Goal: Submit feedback/report problem

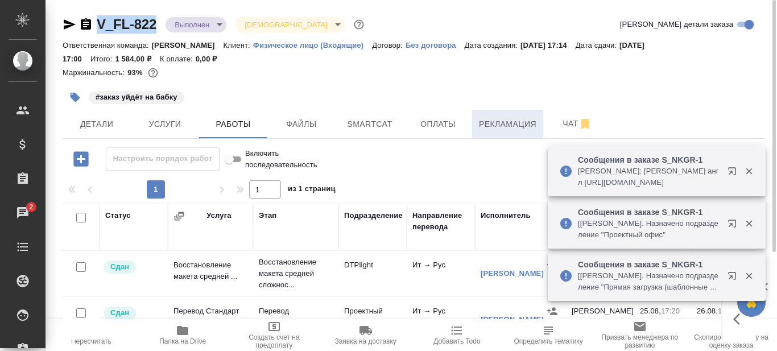
click at [495, 120] on span "Рекламация" at bounding box center [507, 124] width 57 height 14
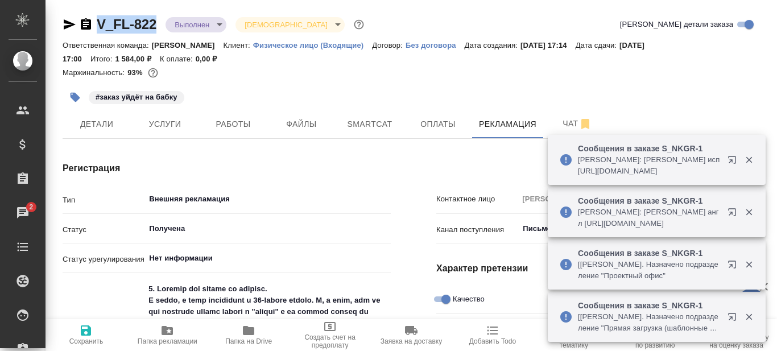
type textarea "x"
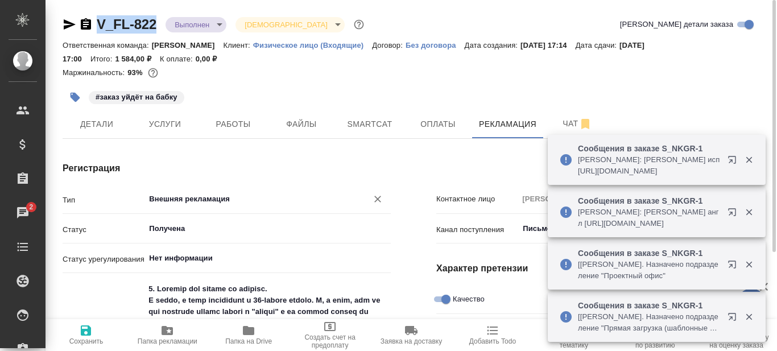
type textarea "x"
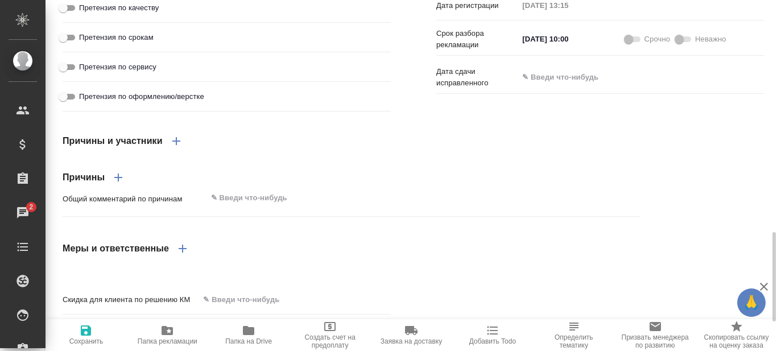
scroll to position [850, 0]
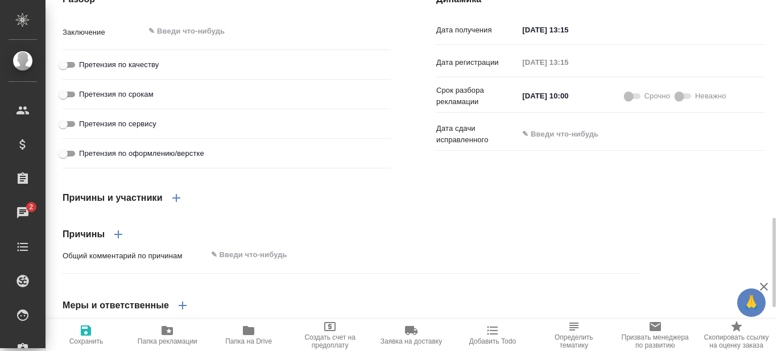
click at [68, 72] on input "Претензия по качеству" at bounding box center [63, 65] width 41 height 14
checkbox input "true"
type textarea "x"
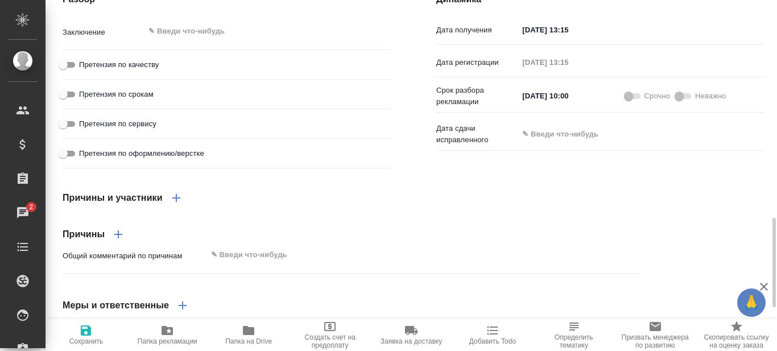
type textarea "x"
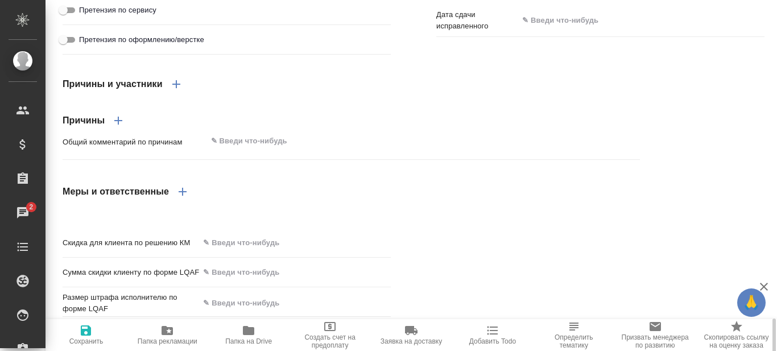
scroll to position [1020, 0]
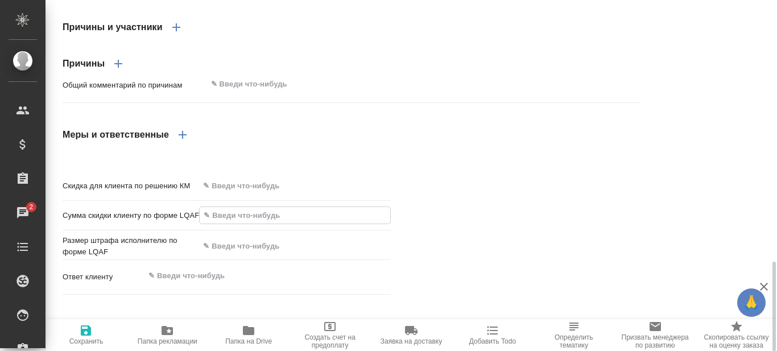
click at [243, 224] on input "text" at bounding box center [295, 215] width 191 height 17
type input "45 %"
type textarea "x"
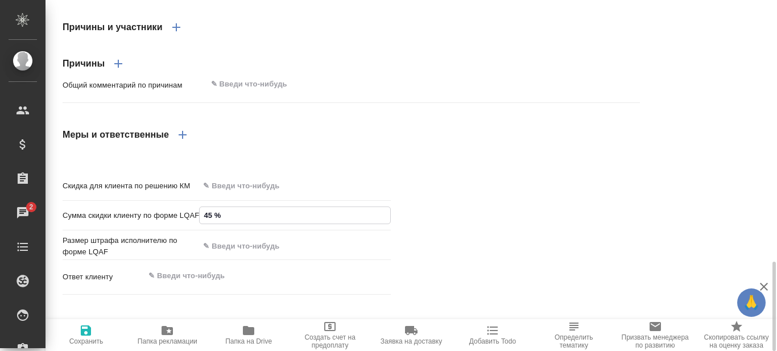
type textarea "x"
type input "45 %"
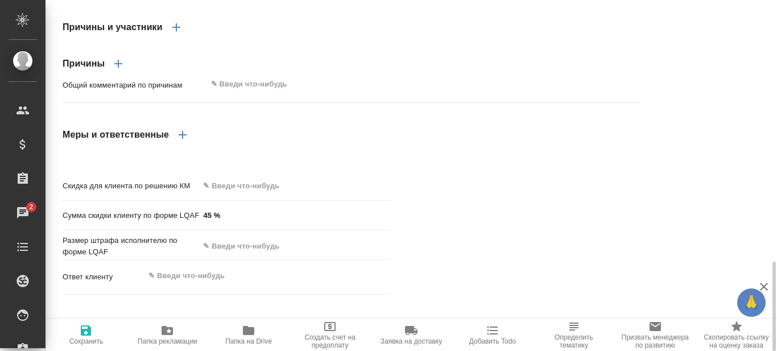
click at [442, 237] on div "Скидка для клиента по решению КМ Сумма скидки клиенту по форме LQAF 45 % Размер…" at bounding box center [414, 237] width 748 height 169
click at [253, 254] on input "text" at bounding box center [295, 246] width 192 height 17
type input "90 %"
type textarea "x"
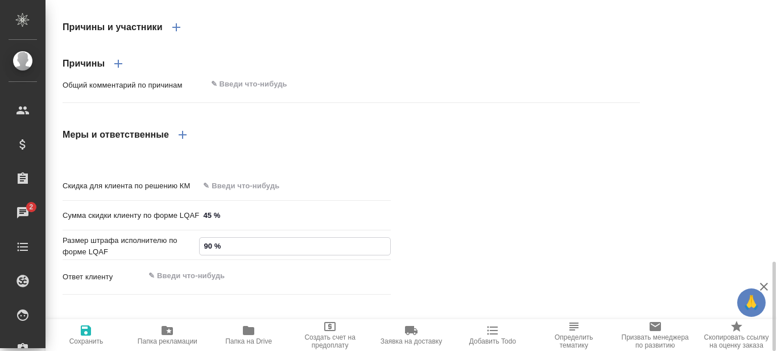
type textarea "x"
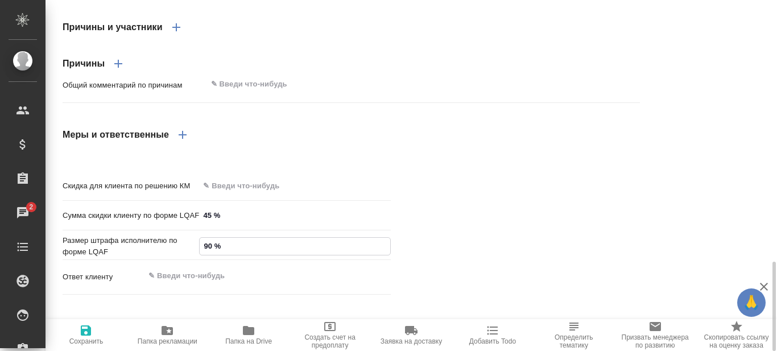
type input "90 %"
click at [470, 273] on div "Скидка для клиента по решению КМ Сумма скидки клиенту по форме LQAF 45 % Размер…" at bounding box center [414, 237] width 748 height 169
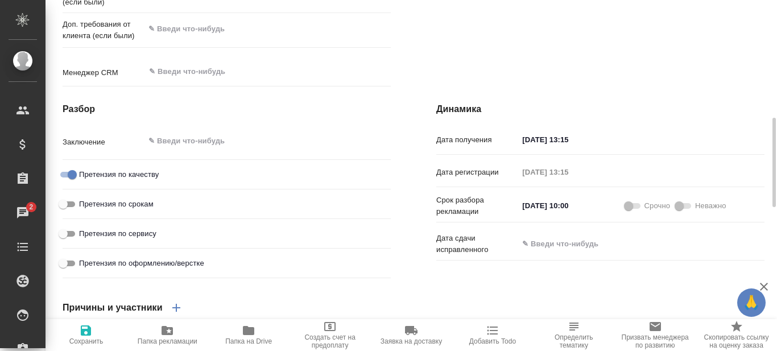
scroll to position [683, 0]
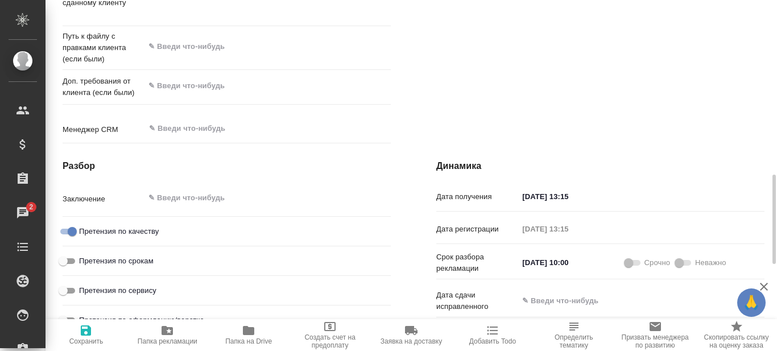
type textarea "x"
click at [222, 208] on textarea at bounding box center [268, 197] width 246 height 19
type textarea "О"
type textarea "x"
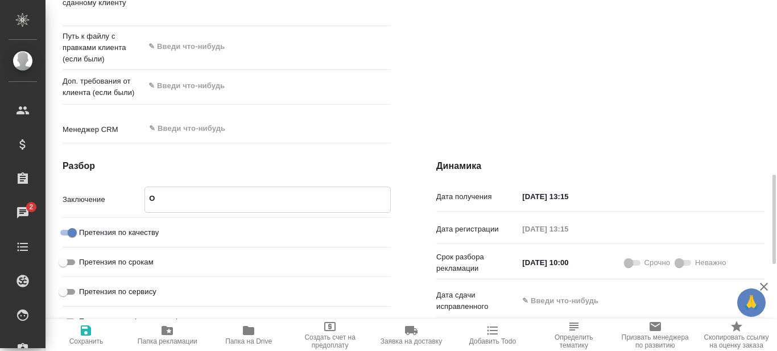
type textarea "x"
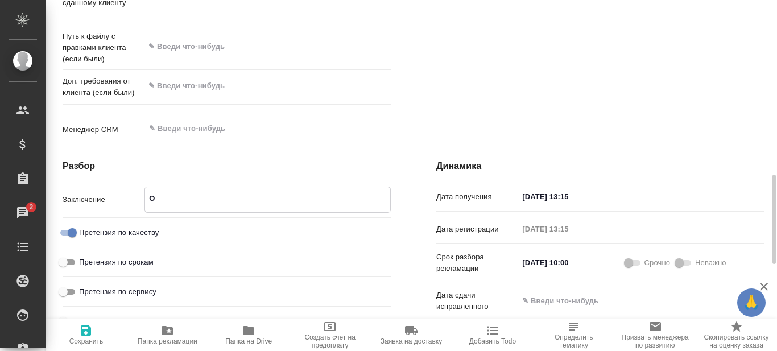
type textarea "[GEOGRAPHIC_DATA]"
type textarea "x"
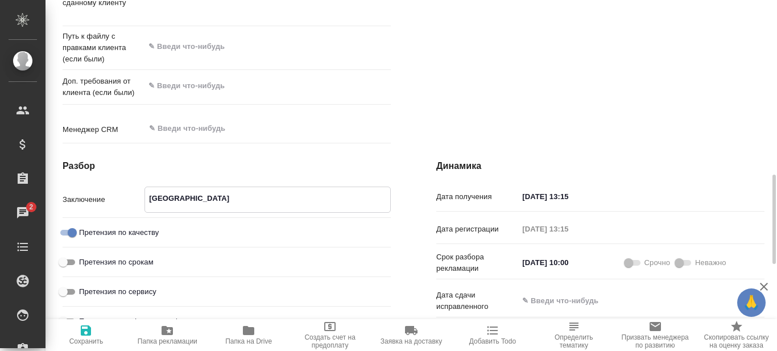
type textarea "x"
type textarea "Оши"
type textarea "x"
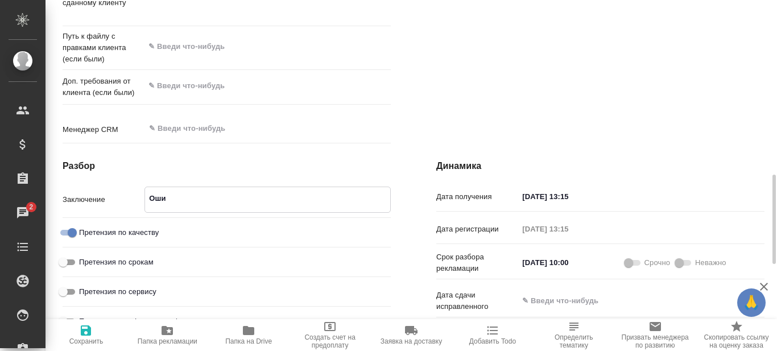
type textarea "x"
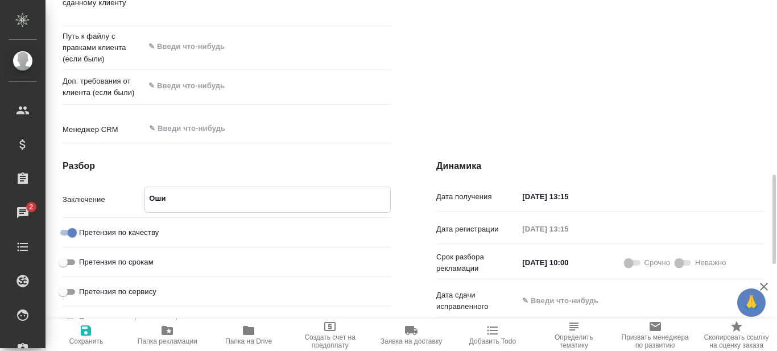
type textarea "x"
type textarea "Ошиб"
type textarea "x"
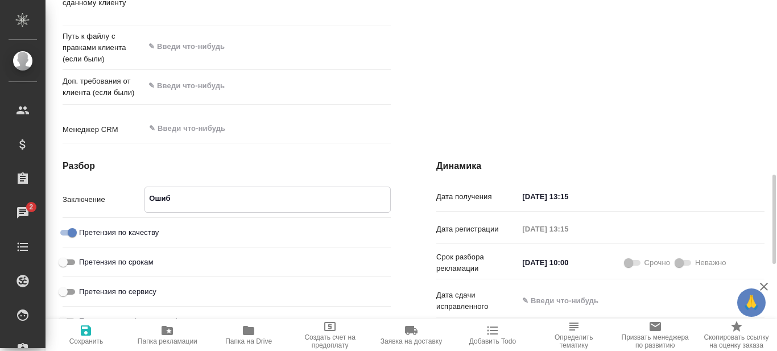
type textarea "x"
type textarea "Ошибк"
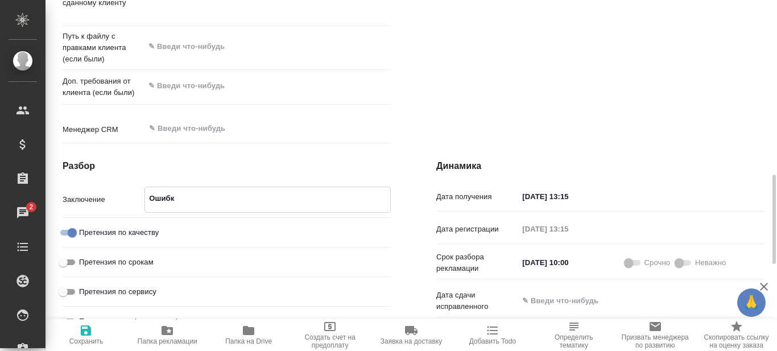
type textarea "x"
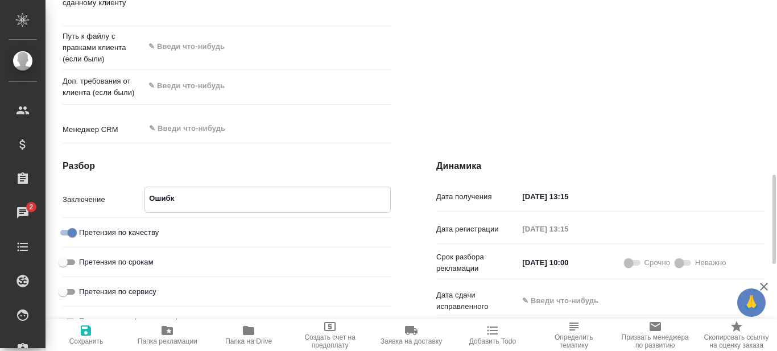
type textarea "x"
type textarea "Ошиб"
type textarea "x"
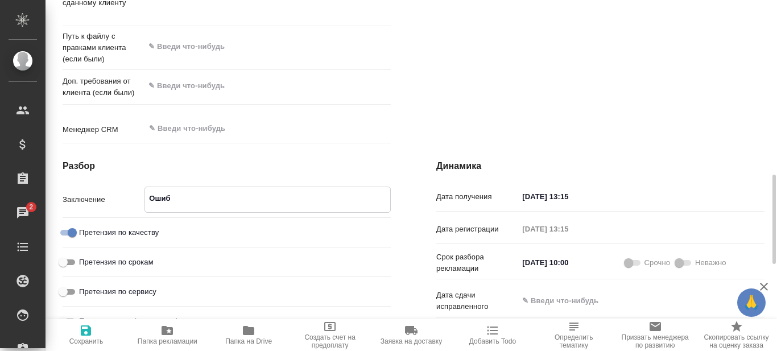
type textarea "x"
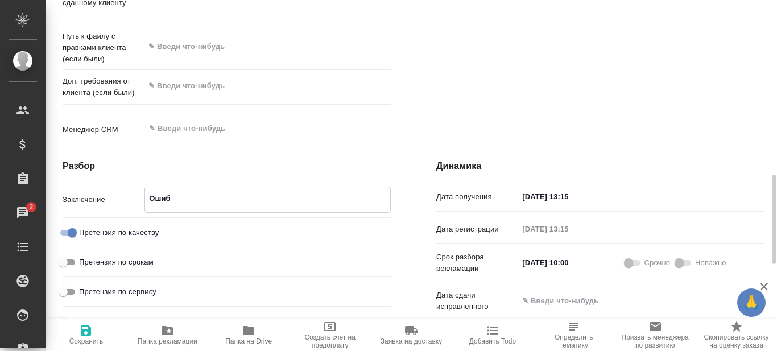
type textarea "Оши"
type textarea "x"
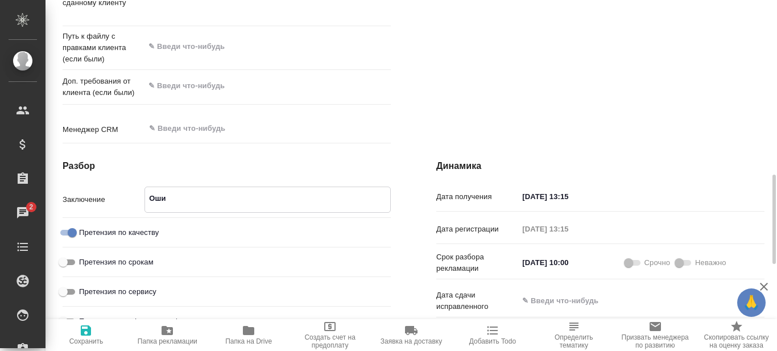
type textarea "x"
type textarea "[GEOGRAPHIC_DATA]"
type textarea "x"
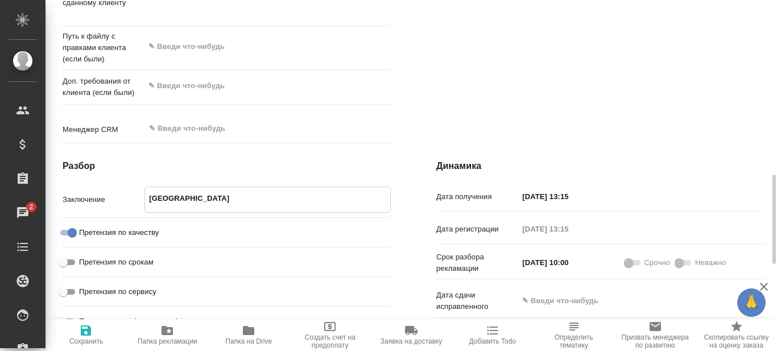
type textarea "x"
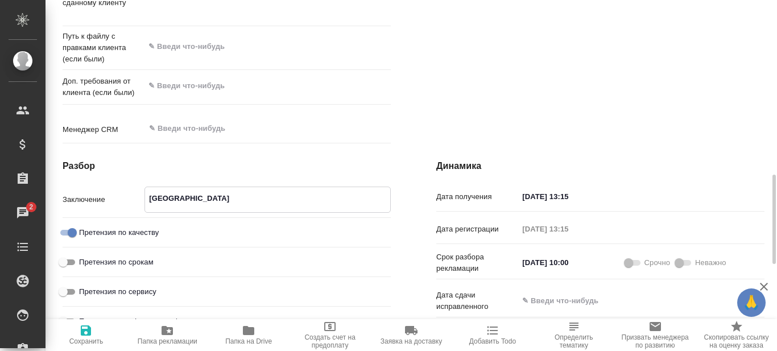
type textarea "x"
type textarea "О"
type textarea "x"
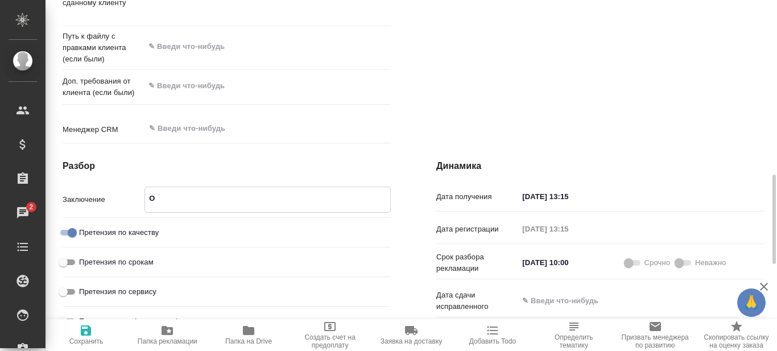
type textarea "x"
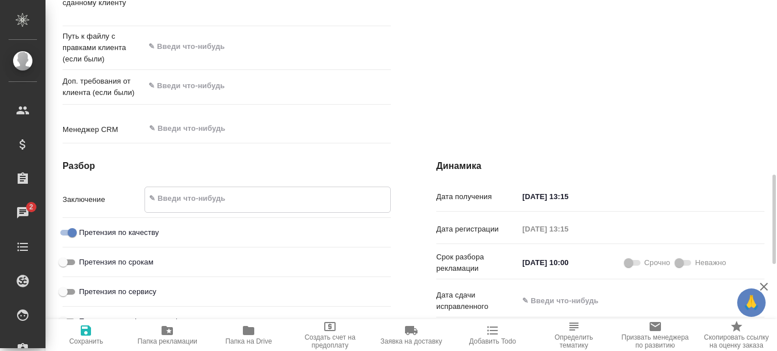
type textarea "x"
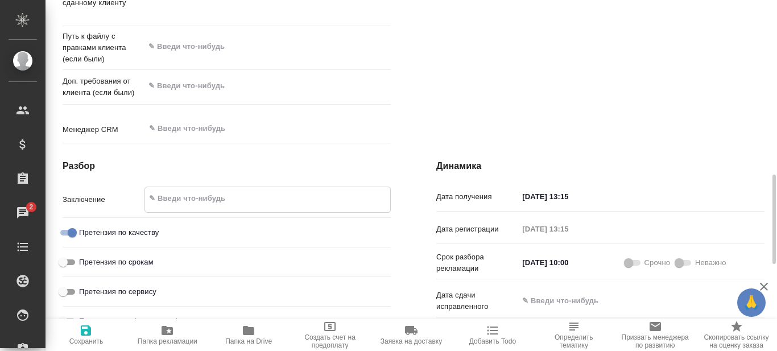
type textarea "x"
type textarea "[PERSON_NAME]"
type textarea "x"
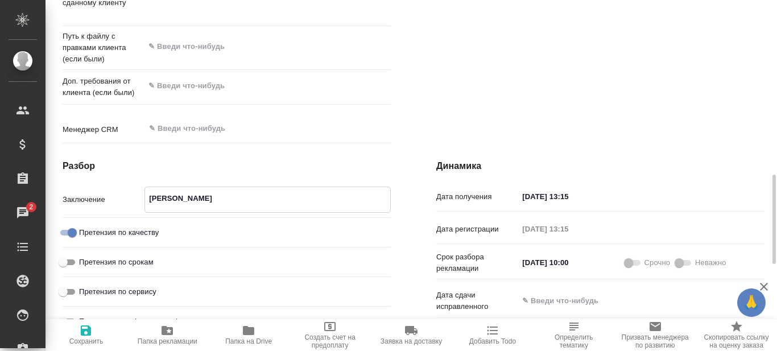
type textarea "x"
type textarea "Не"
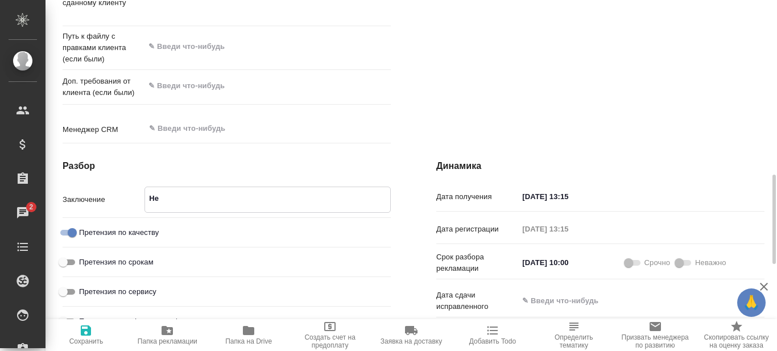
type textarea "x"
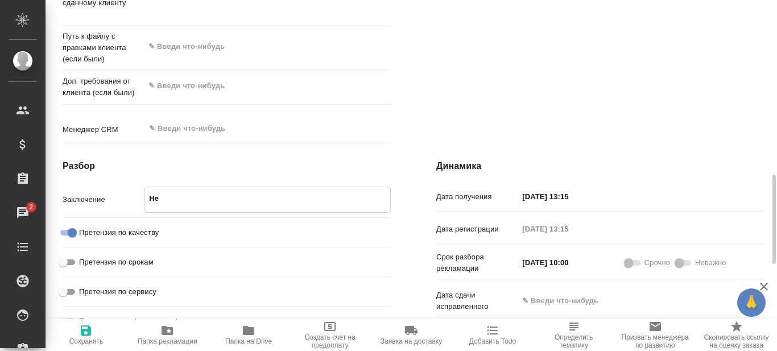
type textarea "x"
type textarea "Нед"
type textarea "x"
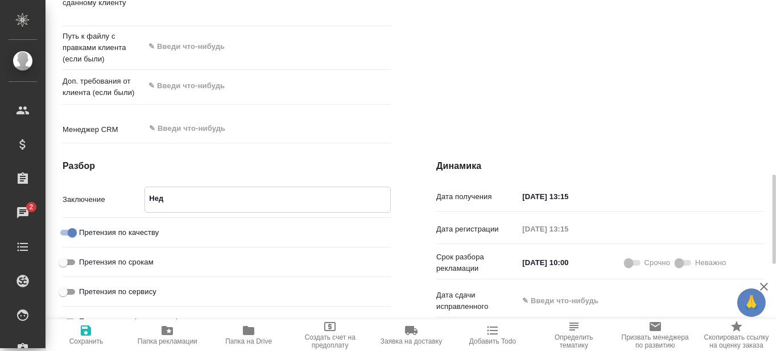
type textarea "x"
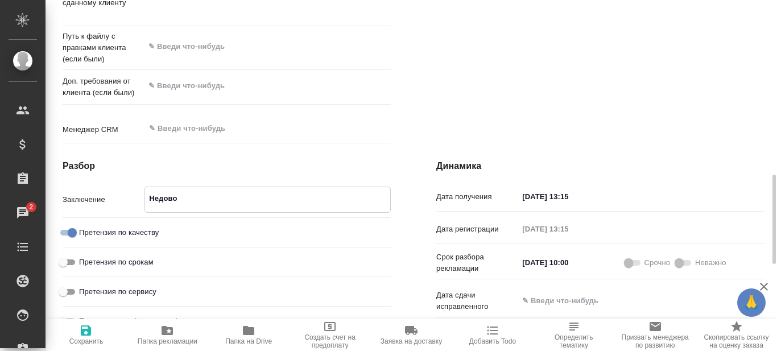
type textarea "Недовол"
type textarea "x"
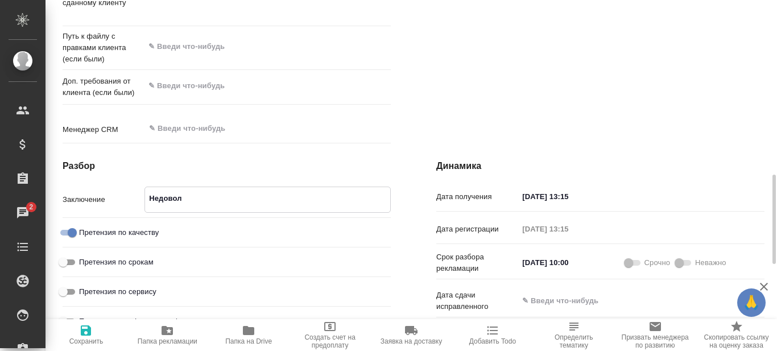
type textarea "x"
type textarea "Недоволь"
type textarea "x"
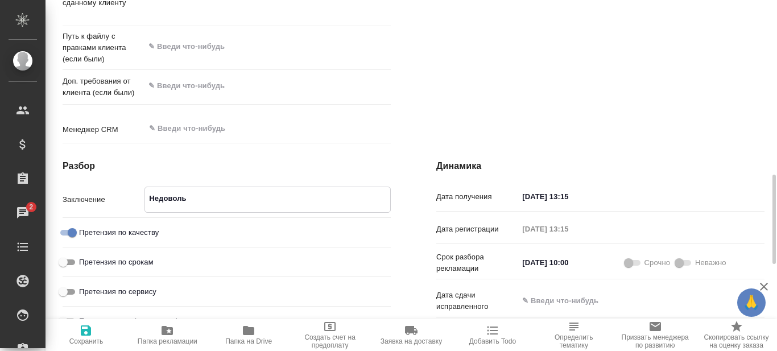
type textarea "x"
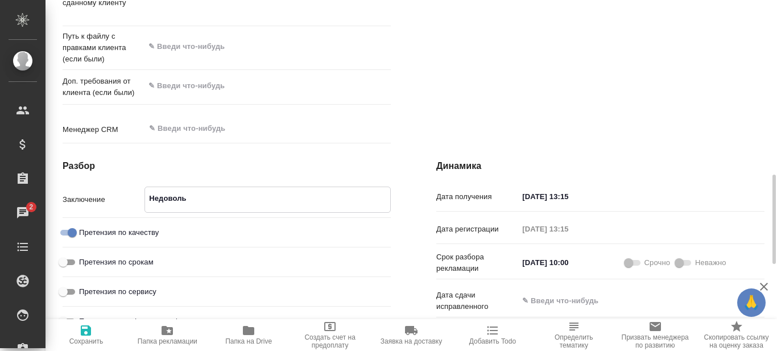
type textarea "x"
type textarea "Недовольс"
type textarea "x"
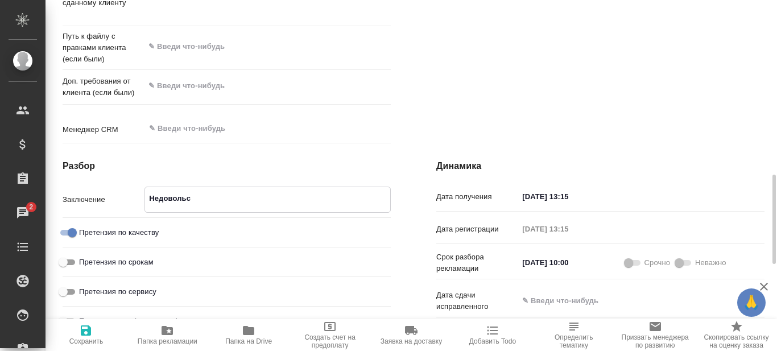
type textarea "x"
type textarea "Недовольство"
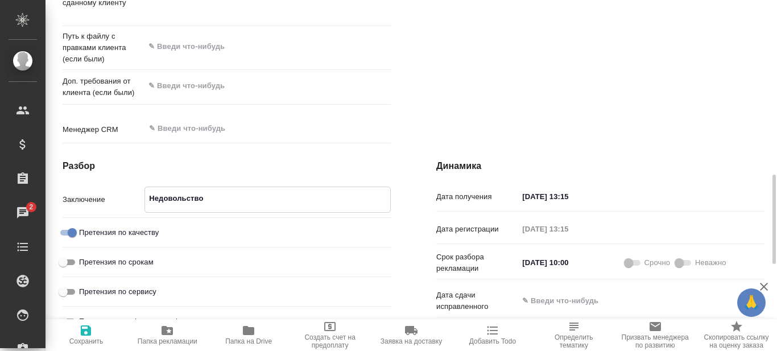
type textarea "x"
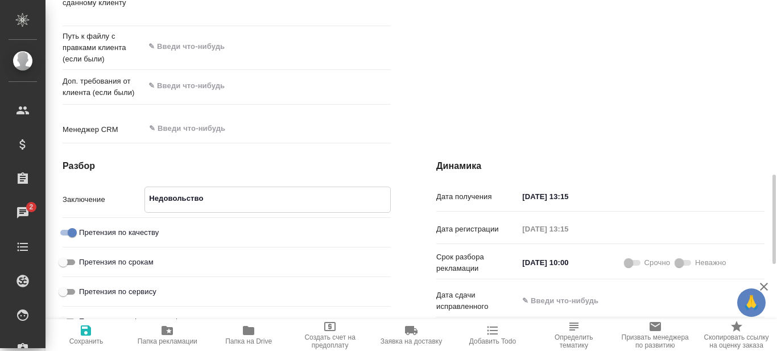
type textarea "x"
type textarea "Недовольство"
type textarea "x"
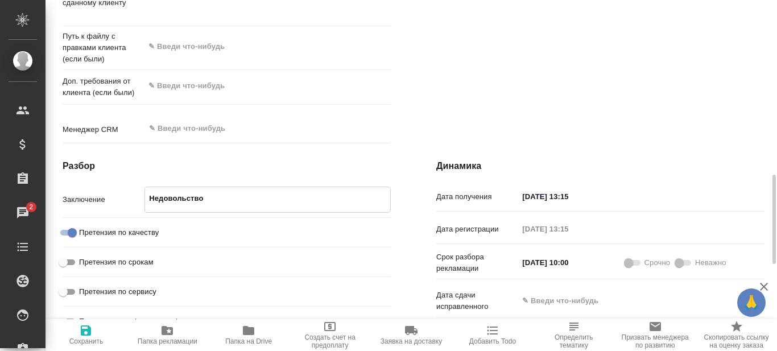
type textarea "x"
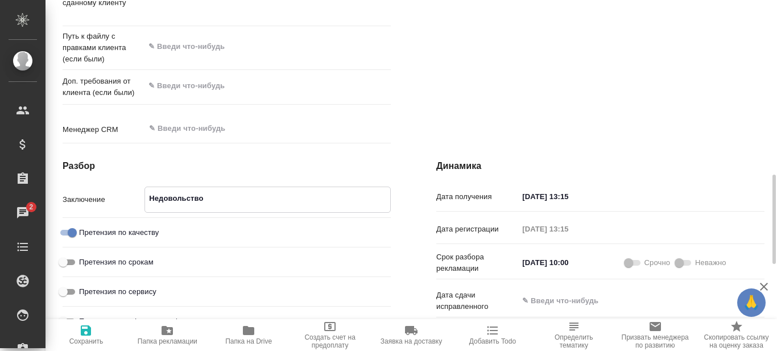
type textarea "Недовольство к"
type textarea "x"
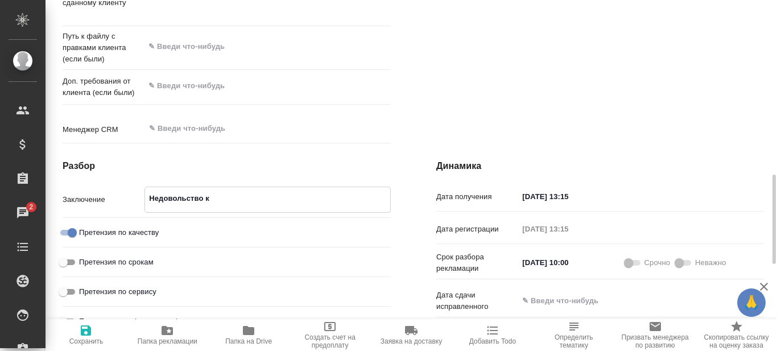
type textarea "Недовольство кл"
type textarea "x"
type textarea "Недовольство кли"
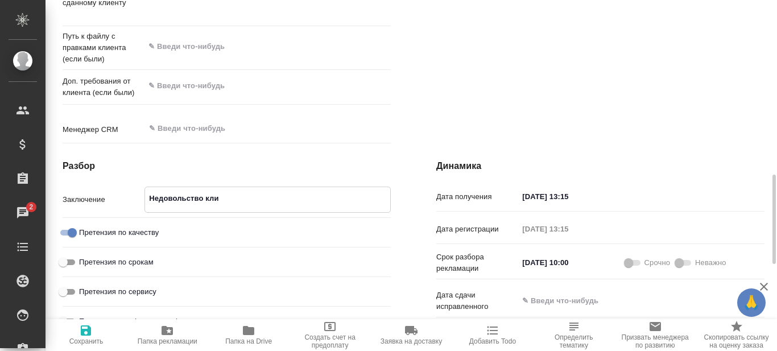
type textarea "x"
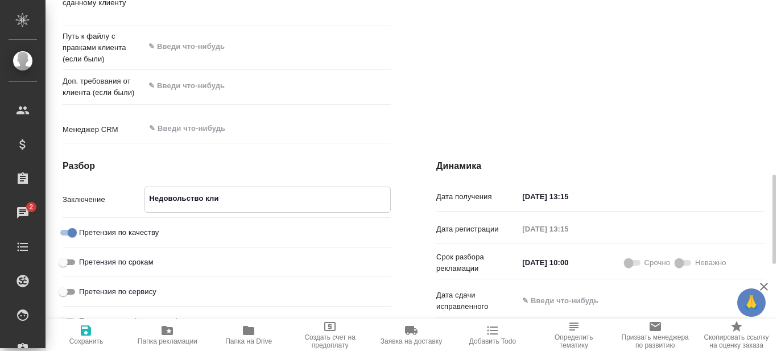
type textarea "x"
type textarea "Недовольство клиен"
type textarea "x"
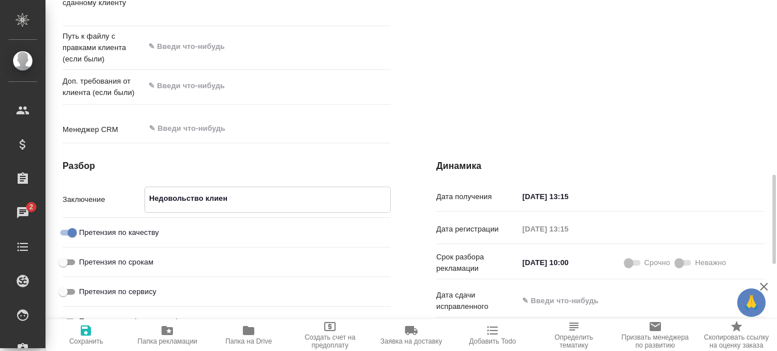
type textarea "x"
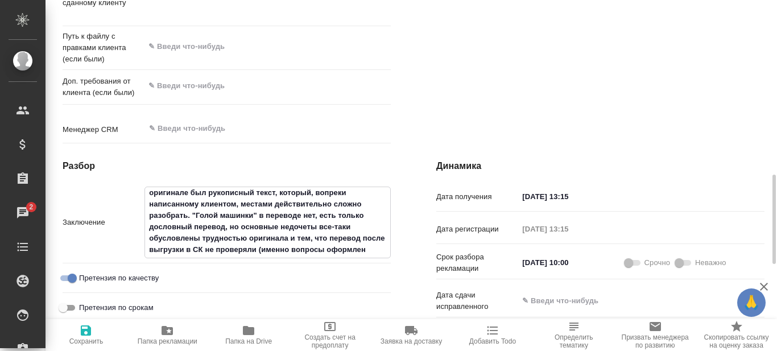
scroll to position [28, 0]
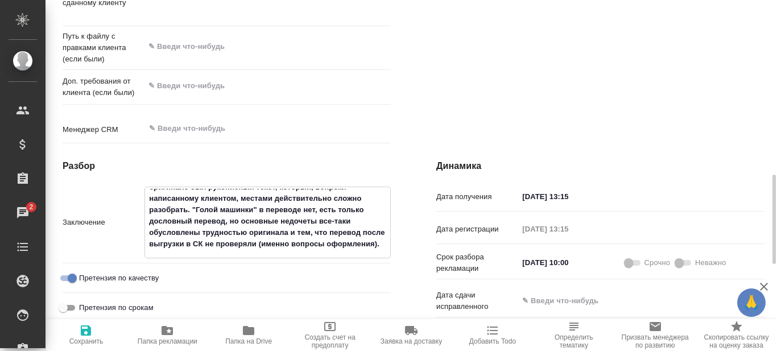
click at [191, 238] on textarea "Недовольство клиента во многом вызвано тем, что в оригинале был рукописный текс…" at bounding box center [267, 221] width 245 height 65
click at [402, 237] on div "Разбор Заключение Недовольство клиента во многом вызвано тем, что в оригинале б…" at bounding box center [227, 273] width 374 height 273
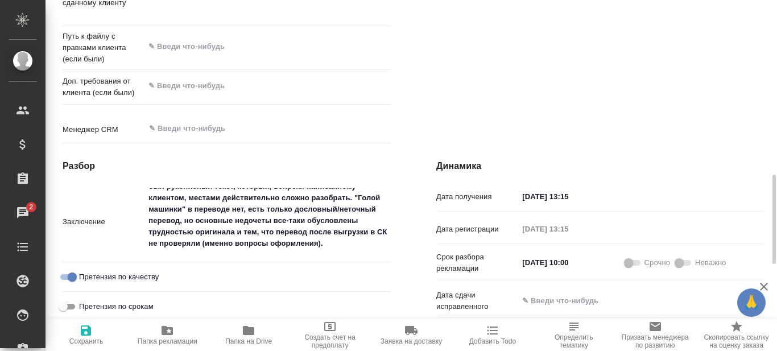
click at [83, 335] on icon "button" at bounding box center [86, 330] width 10 height 10
